Goal: Task Accomplishment & Management: Complete application form

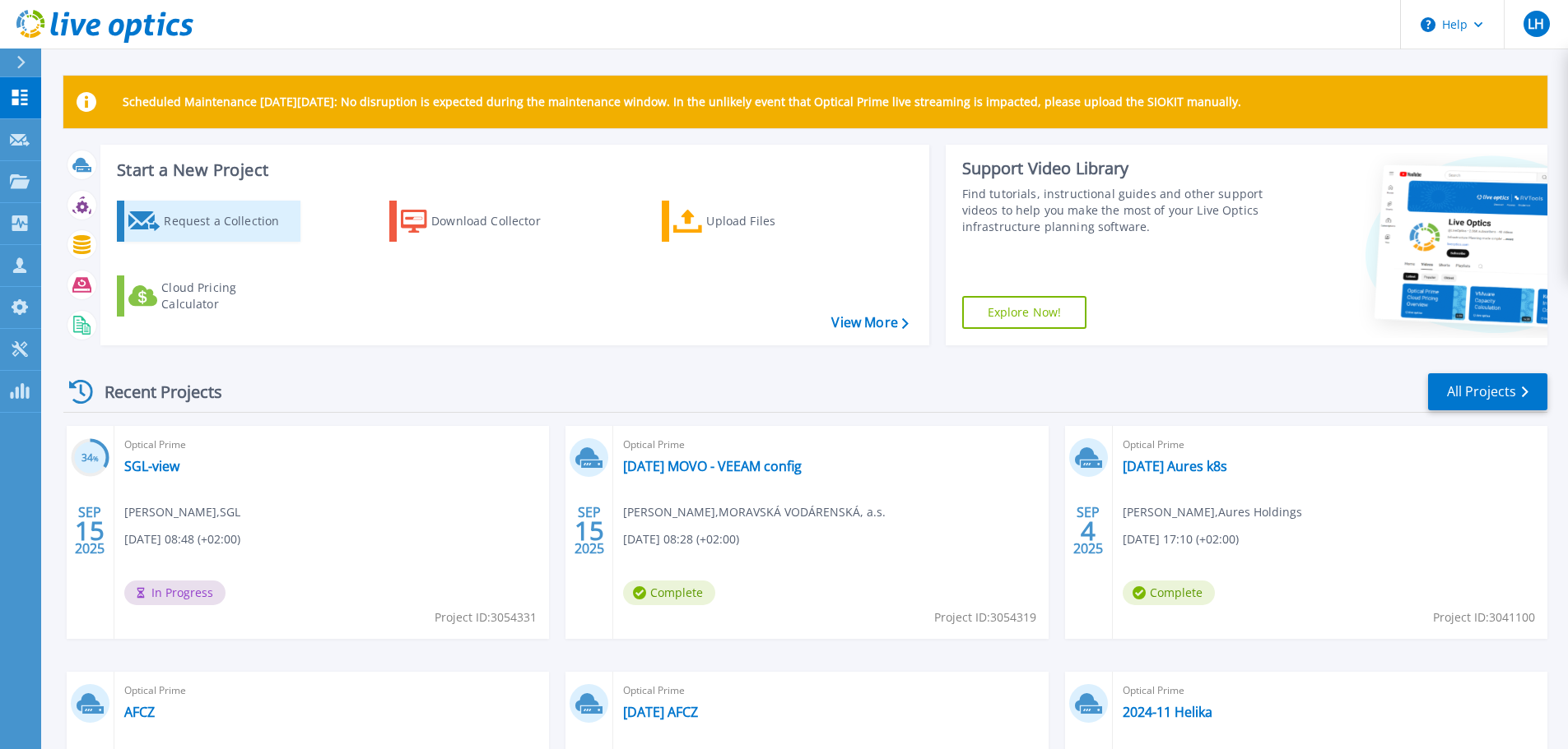
click at [231, 223] on div "Request a Collection" at bounding box center [229, 221] width 132 height 33
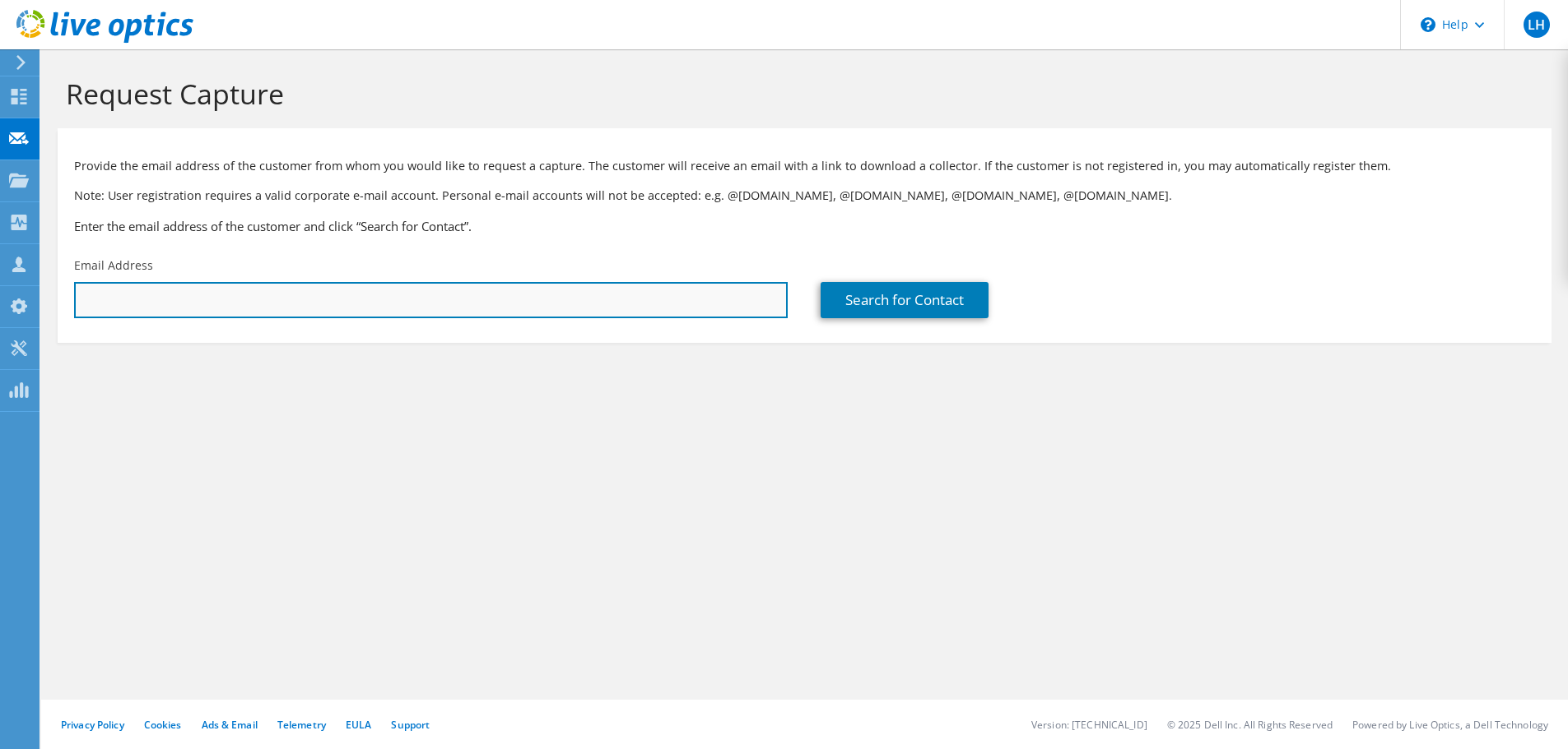
click at [279, 295] on input "text" at bounding box center [430, 300] width 713 height 36
paste input "[PERSON_NAME][EMAIL_ADDRESS][PERSON_NAME][DOMAIN_NAME]"
type input "[PERSON_NAME][EMAIL_ADDRESS][PERSON_NAME][DOMAIN_NAME]"
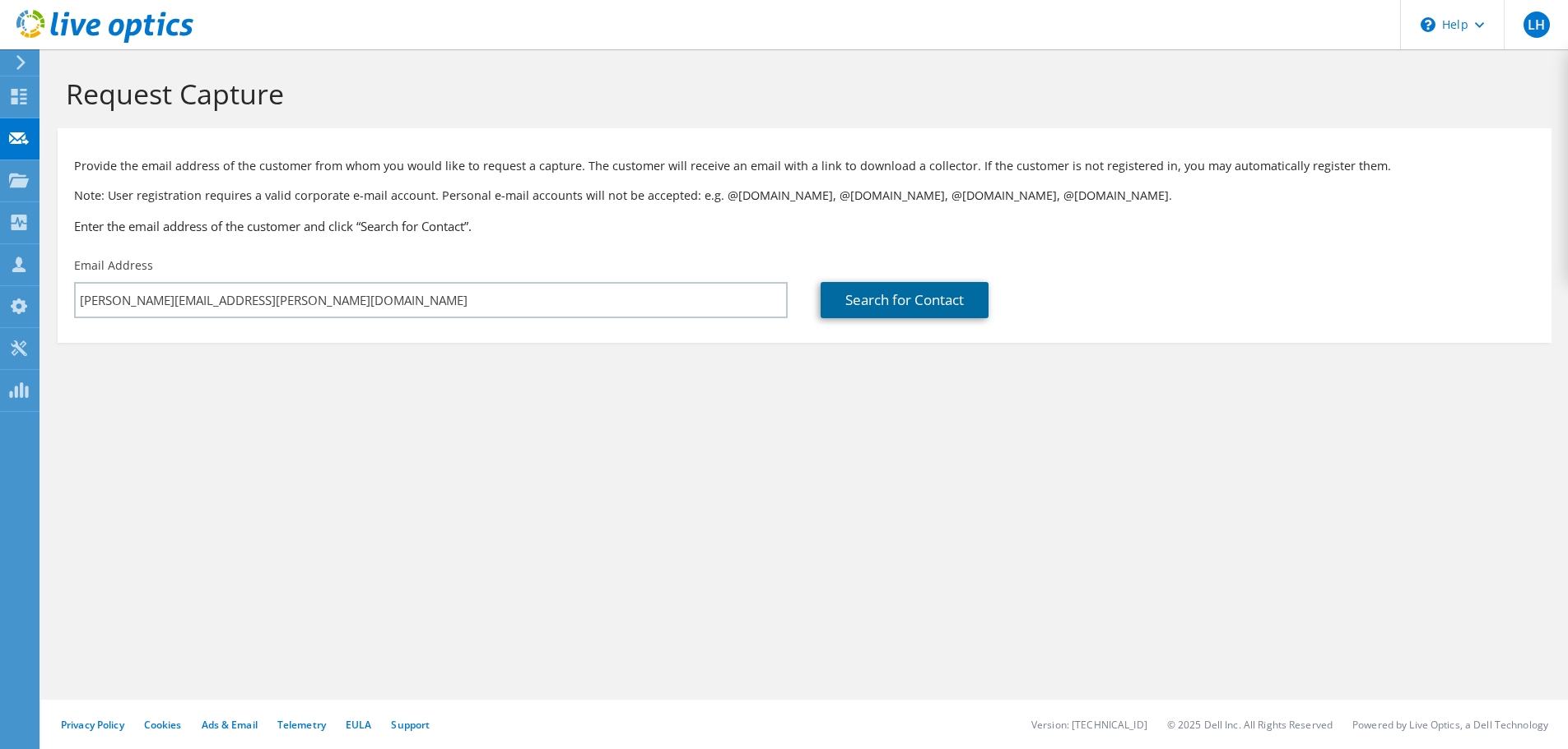
click at [943, 304] on link "Search for Contact" at bounding box center [904, 300] width 168 height 36
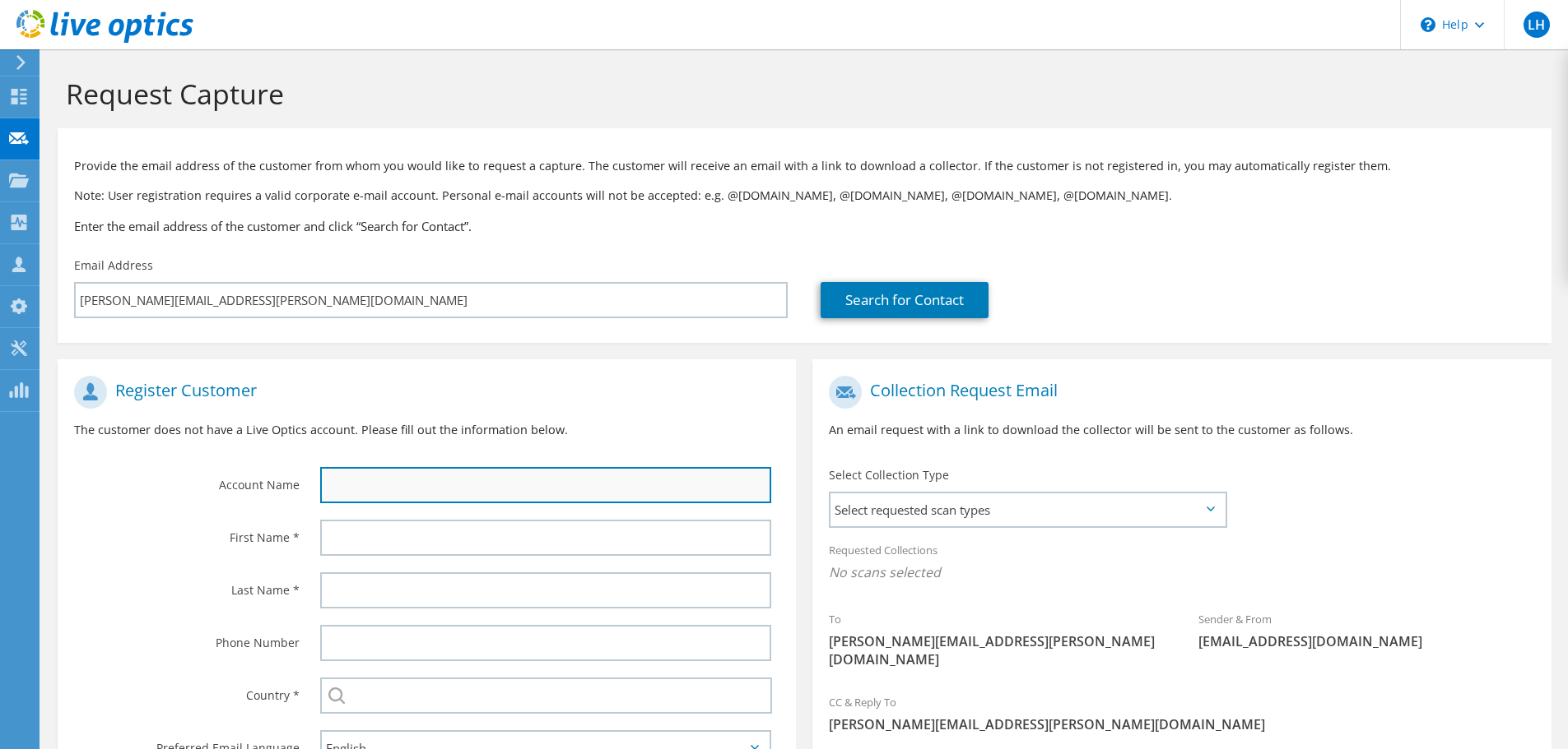
click at [430, 484] on input "text" at bounding box center [545, 485] width 451 height 36
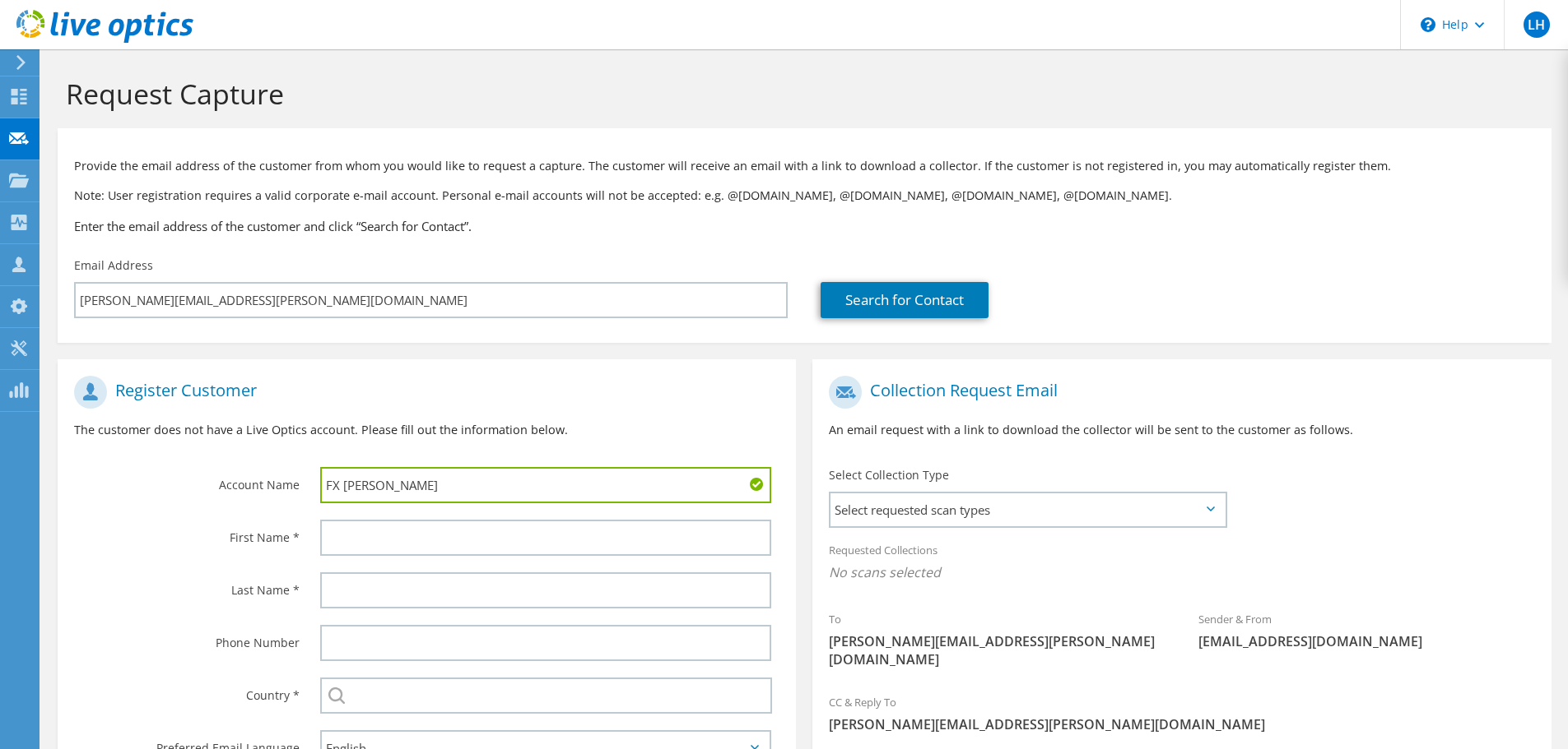
type input "FX [PERSON_NAME]"
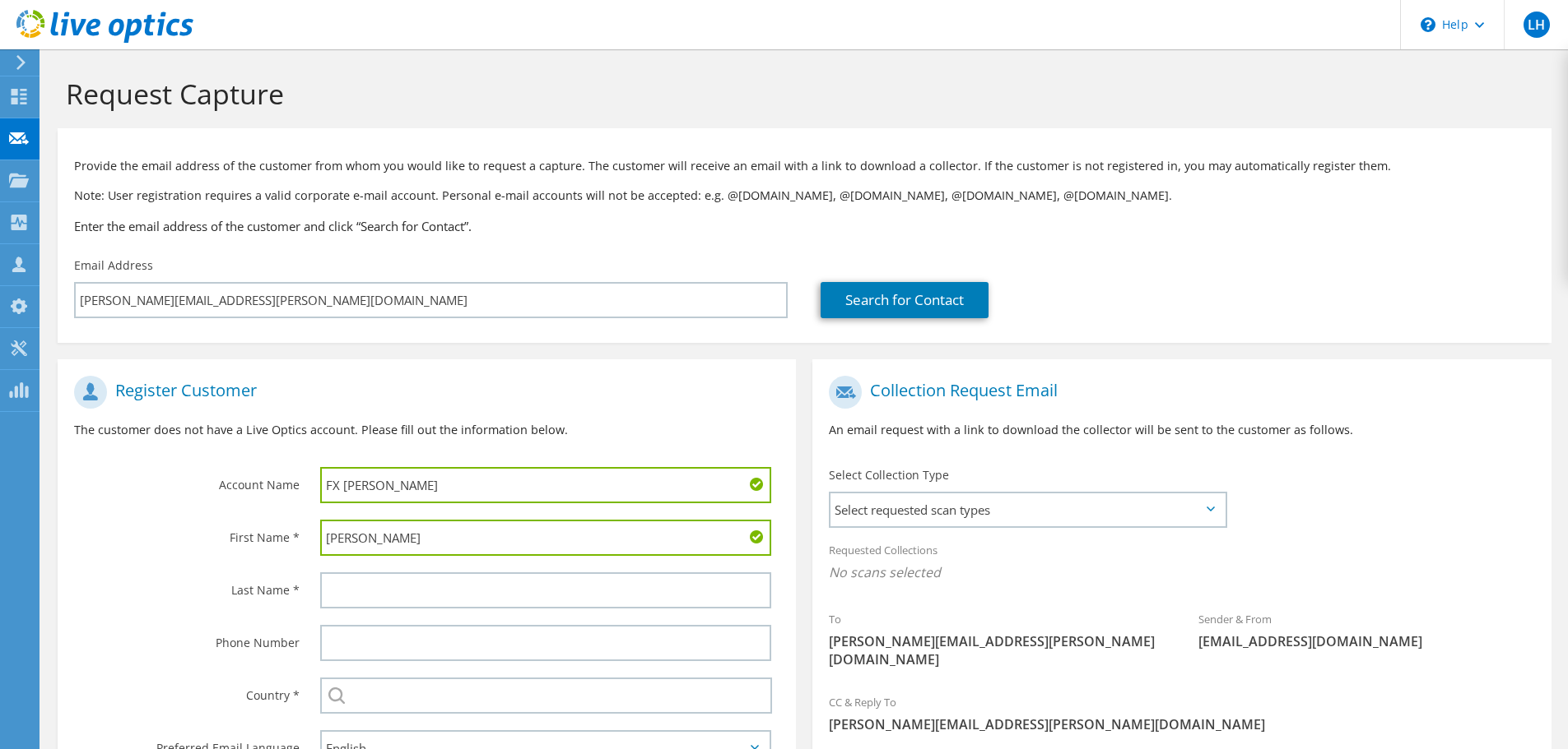
type input "[PERSON_NAME]"
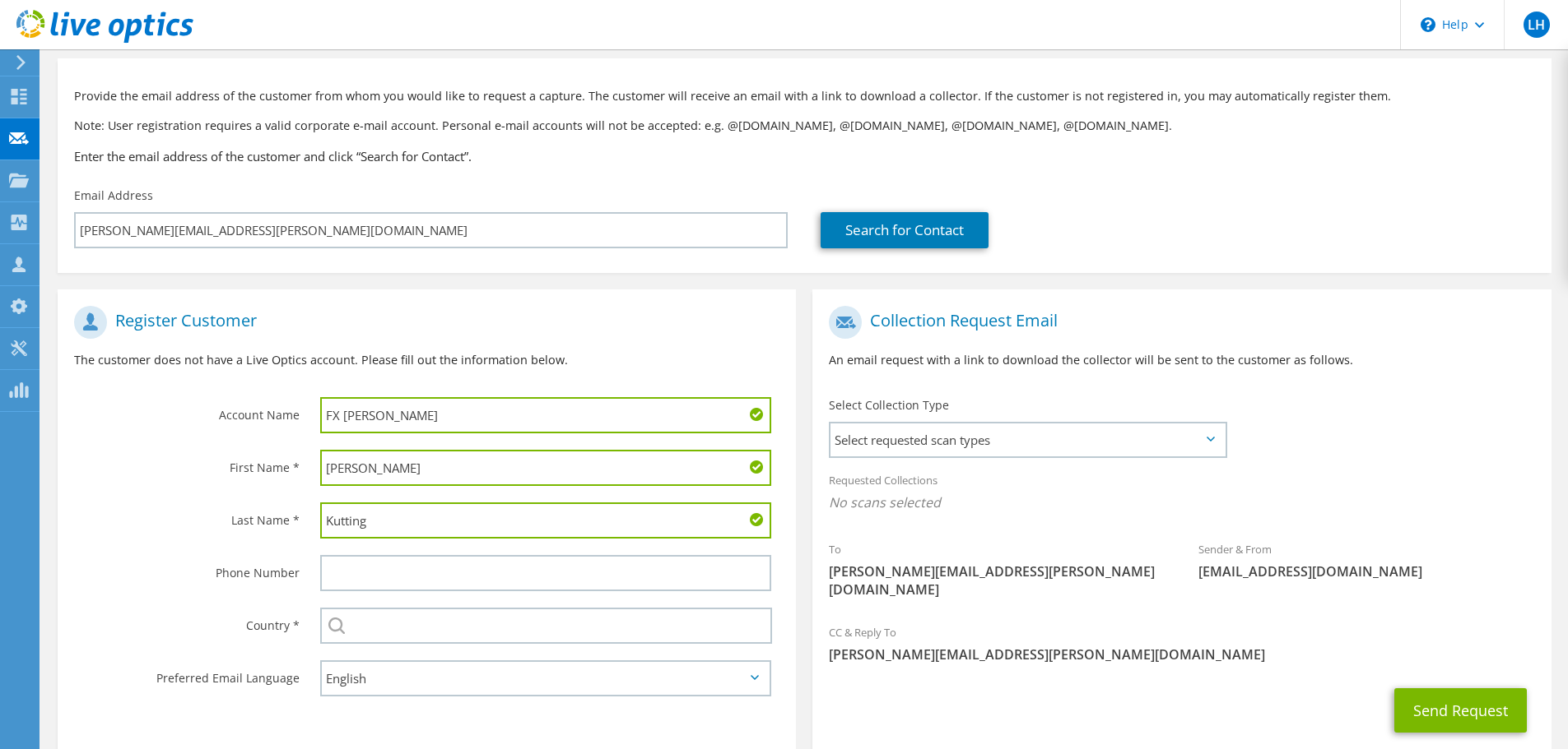
scroll to position [151, 0]
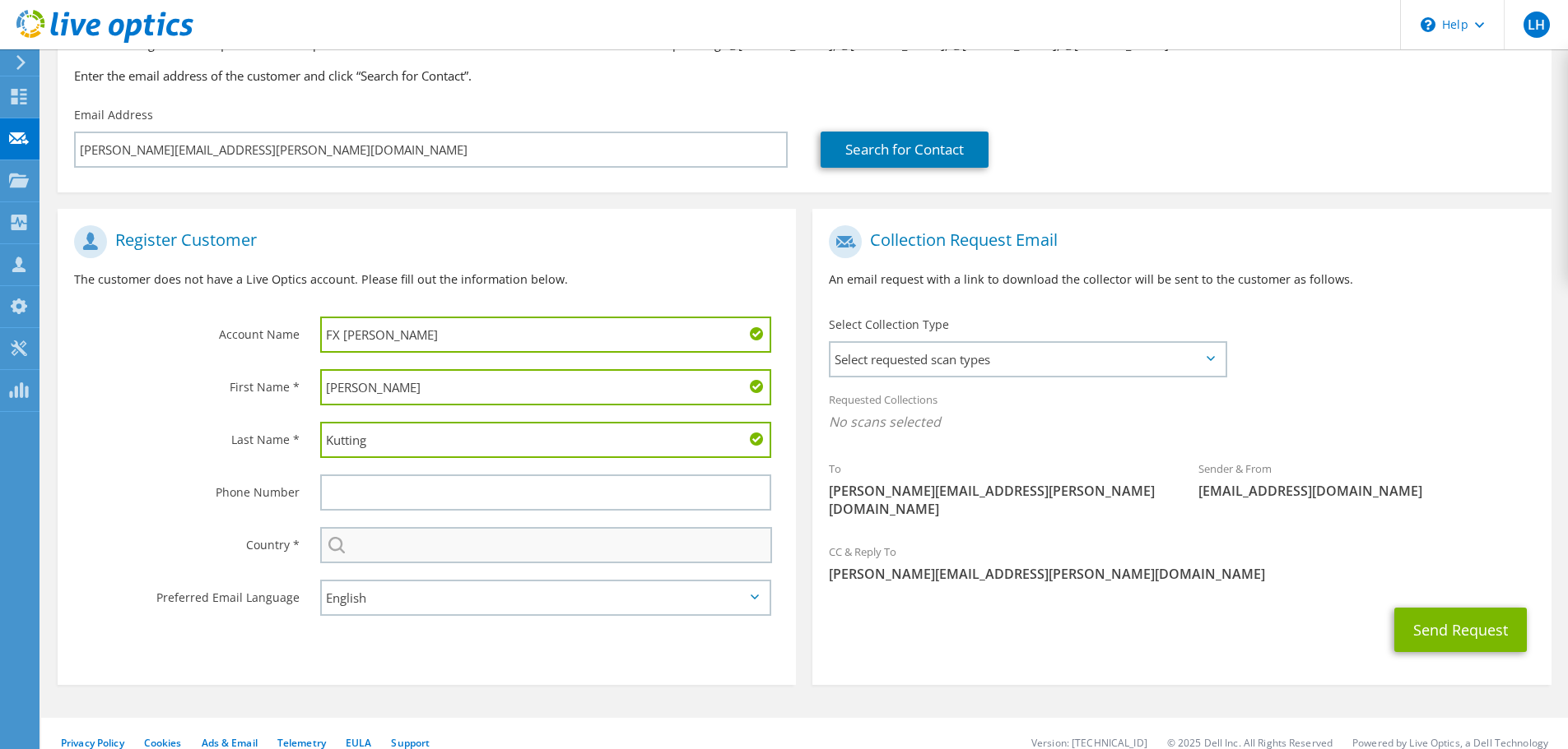
type input "Kutting"
click at [386, 550] on input "text" at bounding box center [545, 545] width 452 height 36
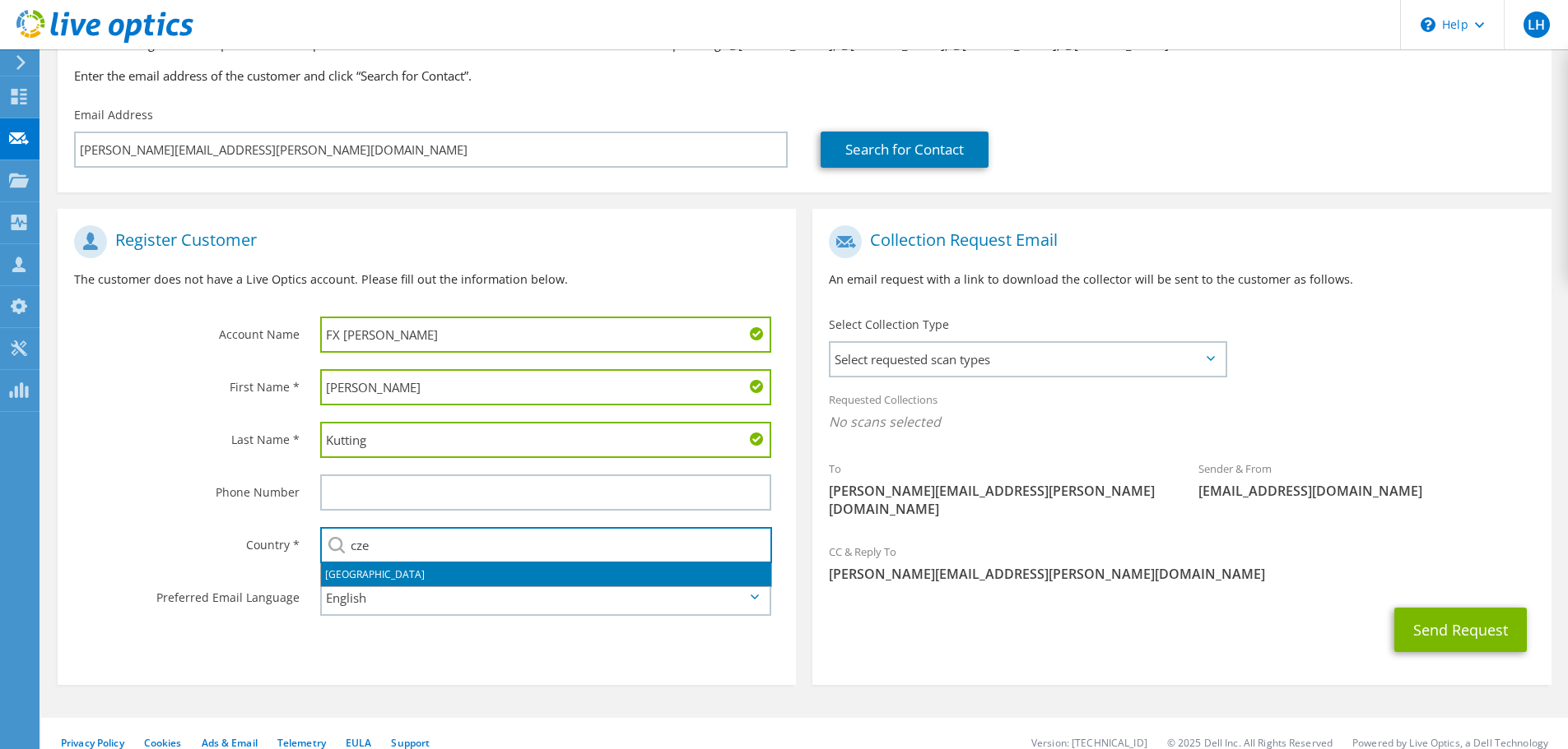
click at [357, 572] on li "[GEOGRAPHIC_DATA]" at bounding box center [545, 575] width 450 height 23
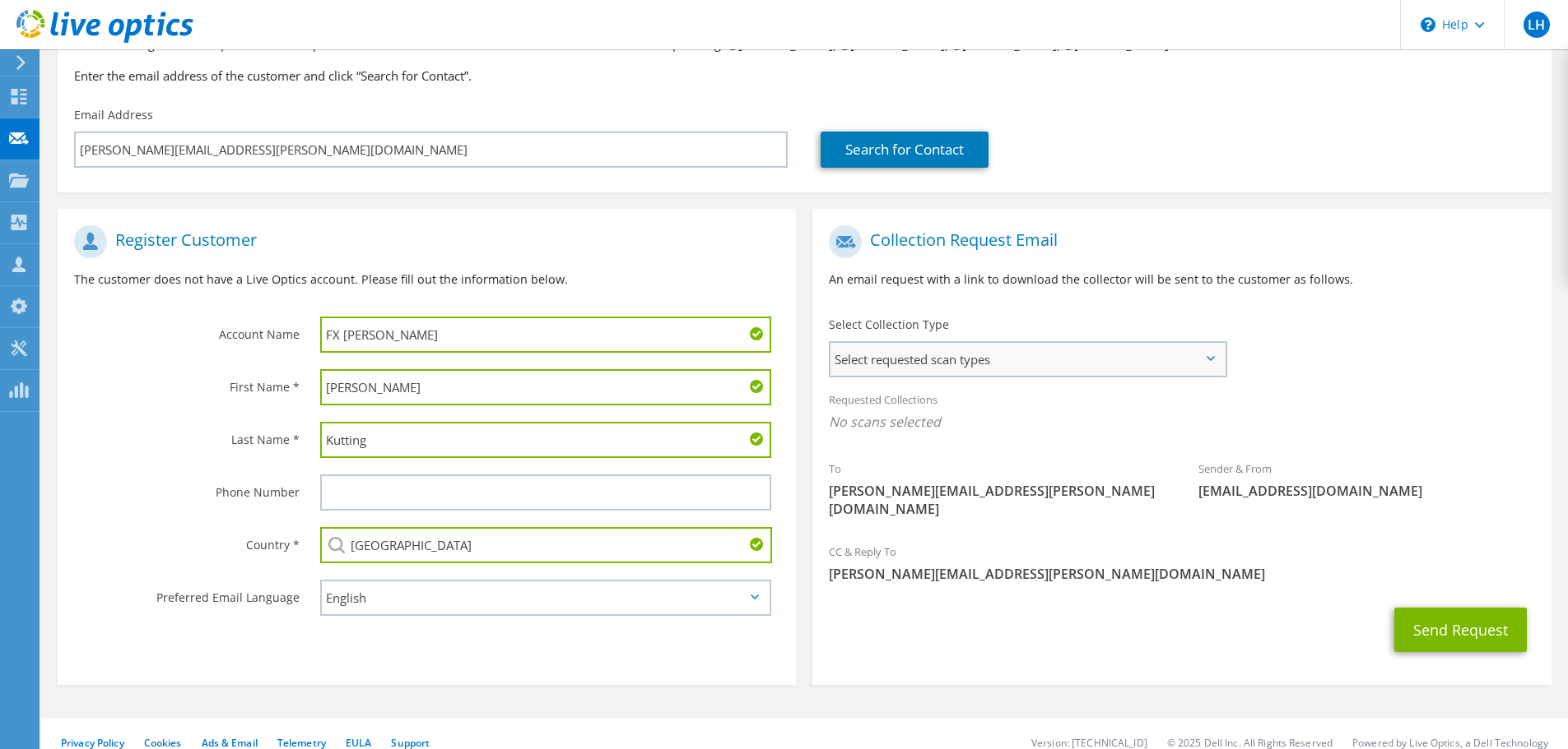
type input "[GEOGRAPHIC_DATA]"
click at [1016, 363] on span "Select requested scan types" at bounding box center [1027, 359] width 394 height 33
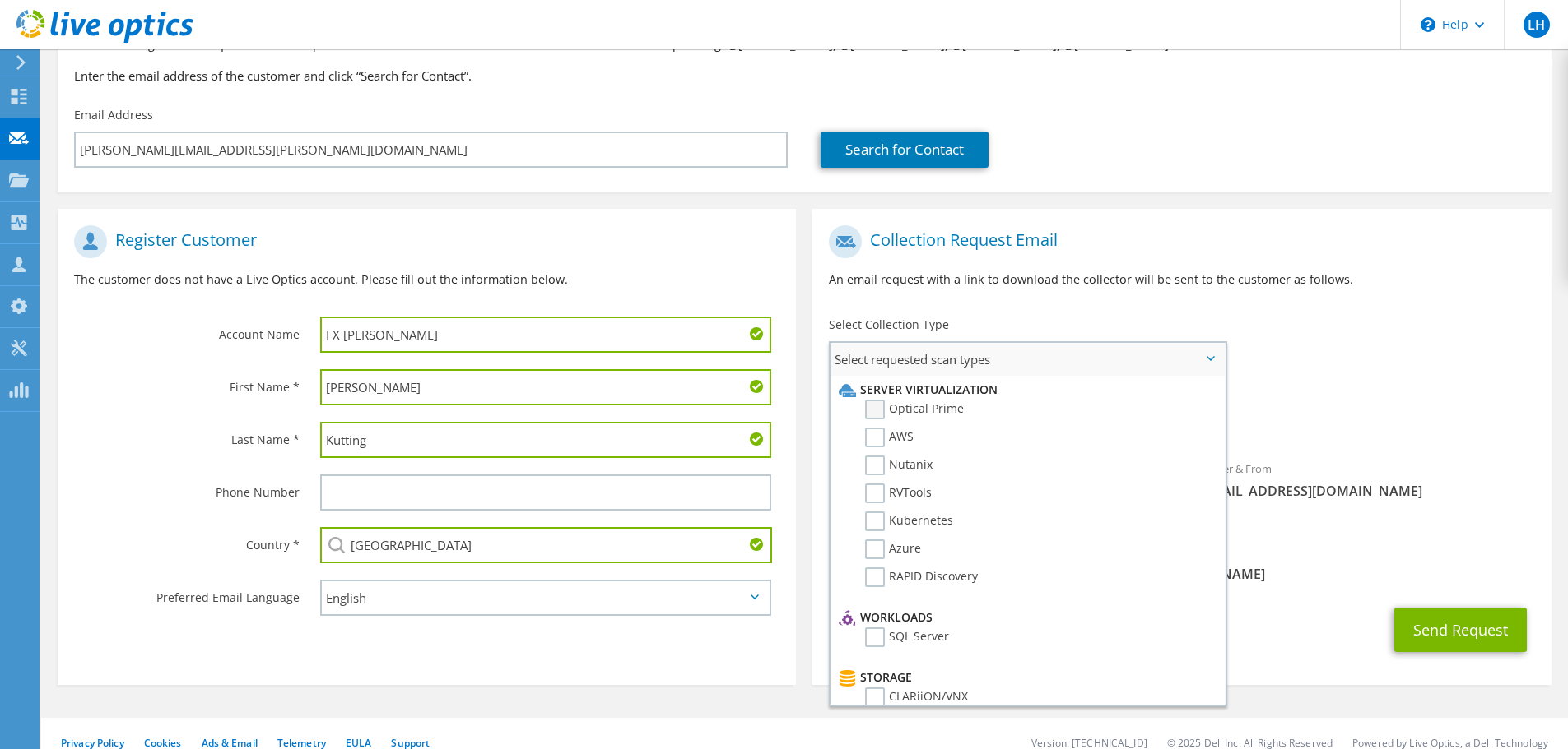
click at [874, 409] on label "Optical Prime" at bounding box center [915, 410] width 99 height 20
click at [0, 0] on input "Optical Prime" at bounding box center [0, 0] width 0 height 0
click at [1209, 357] on icon at bounding box center [1210, 358] width 8 height 4
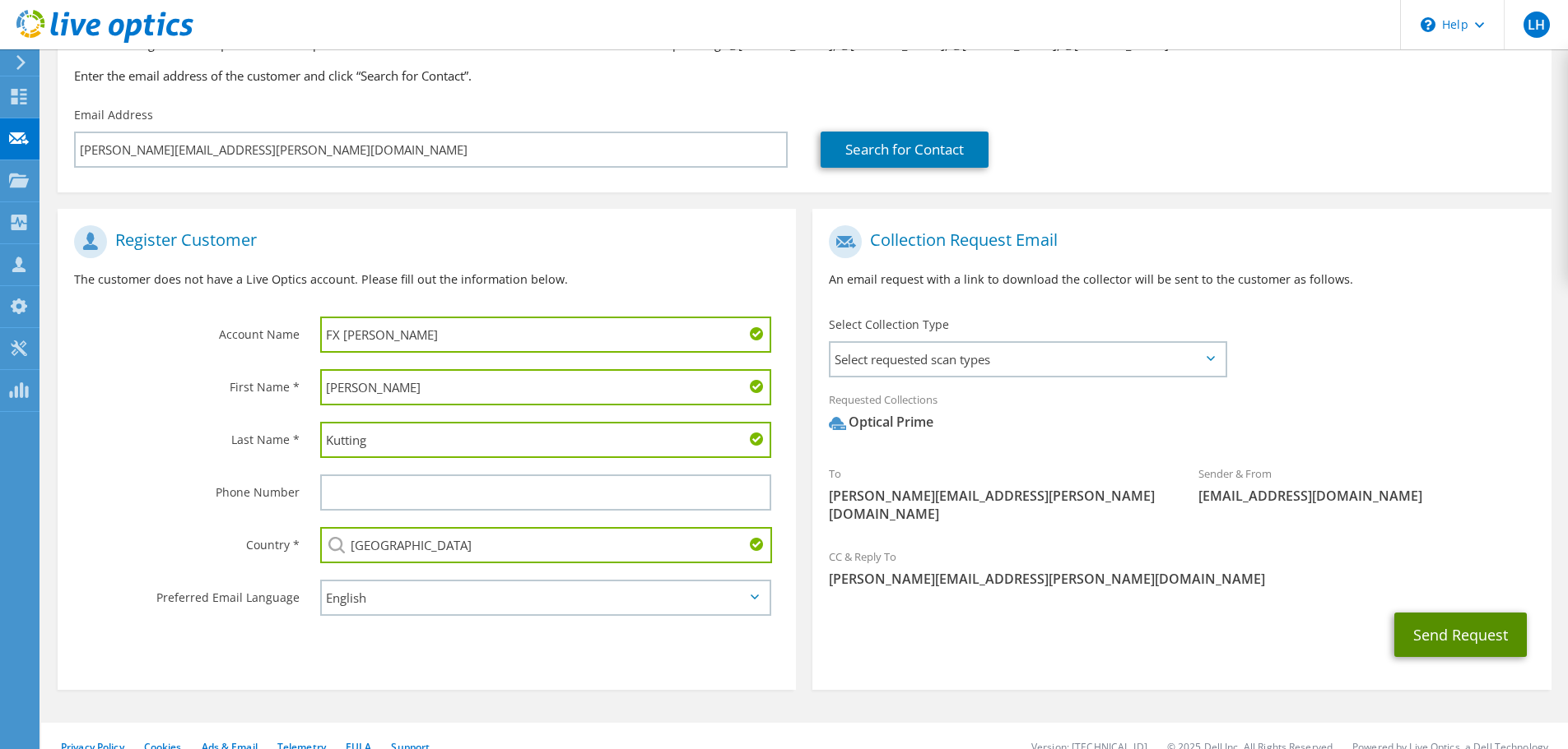
click at [1477, 618] on button "Send Request" at bounding box center [1460, 634] width 132 height 44
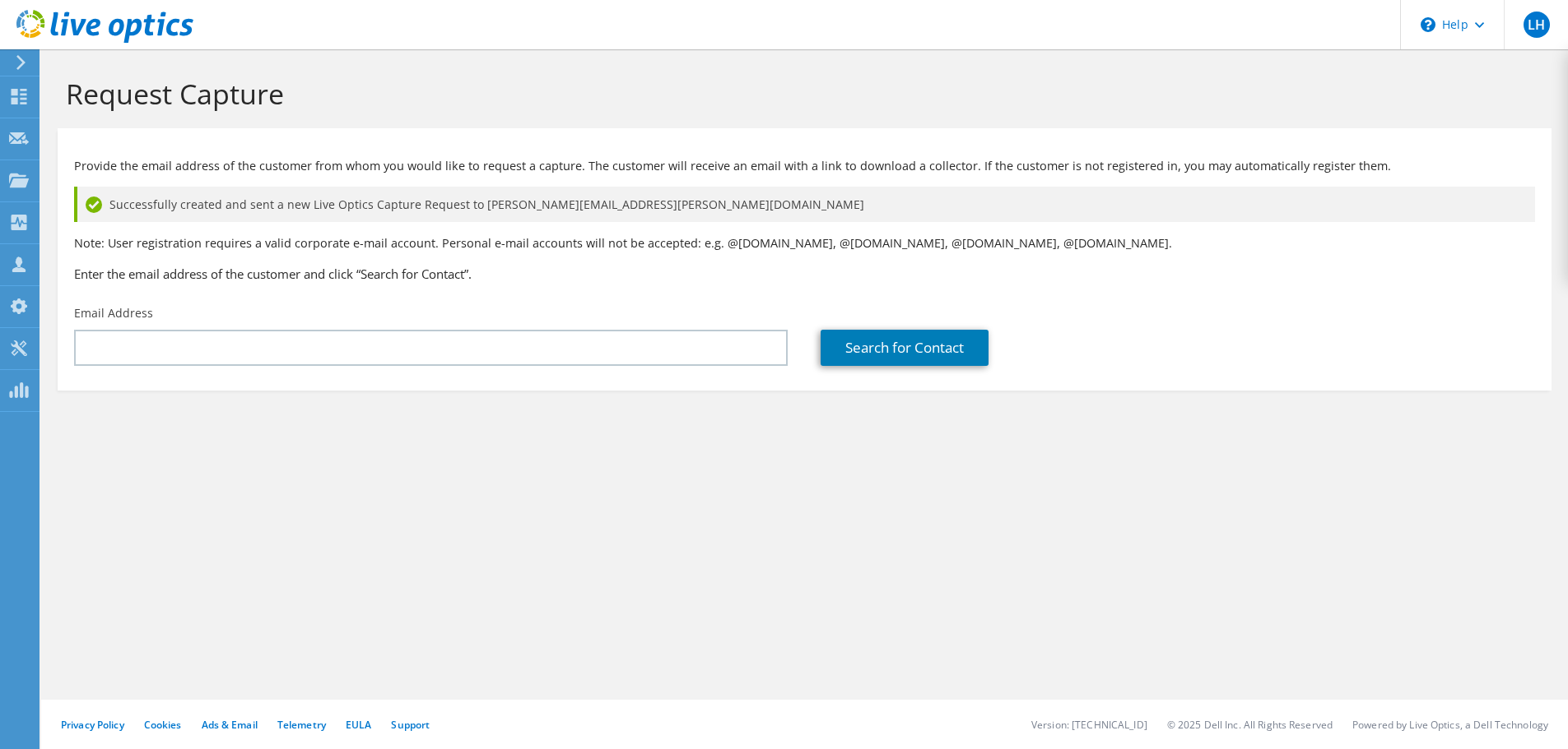
click at [511, 488] on div "Request Capture Provide the email address of the customer from whom you would l…" at bounding box center [804, 399] width 1527 height 700
